Goal: Task Accomplishment & Management: Use online tool/utility

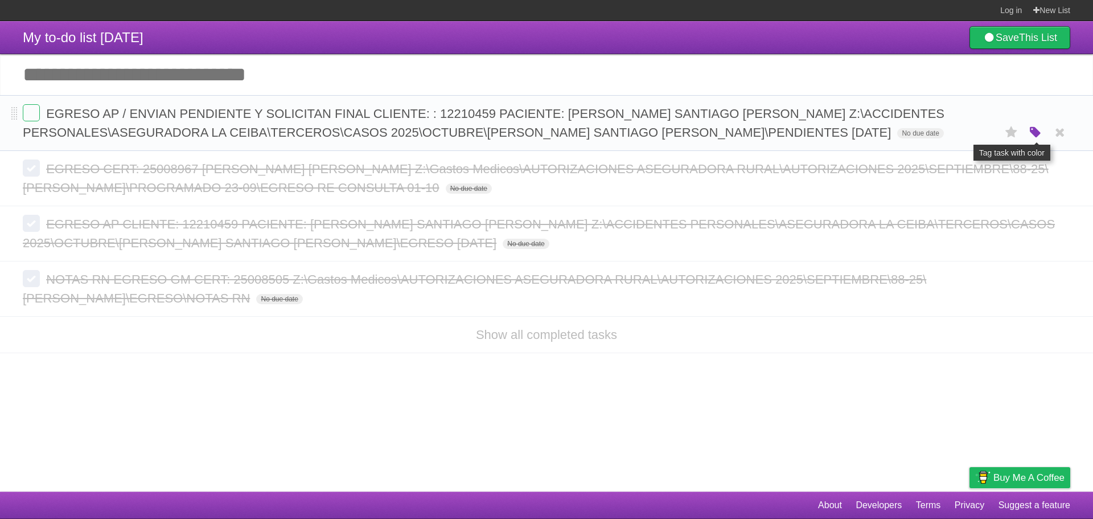
click at [1027, 130] on icon "button" at bounding box center [1035, 132] width 16 height 15
click at [968, 133] on label "Purple" at bounding box center [970, 132] width 13 height 13
click at [31, 117] on label at bounding box center [31, 111] width 17 height 17
